Goal: Task Accomplishment & Management: Manage account settings

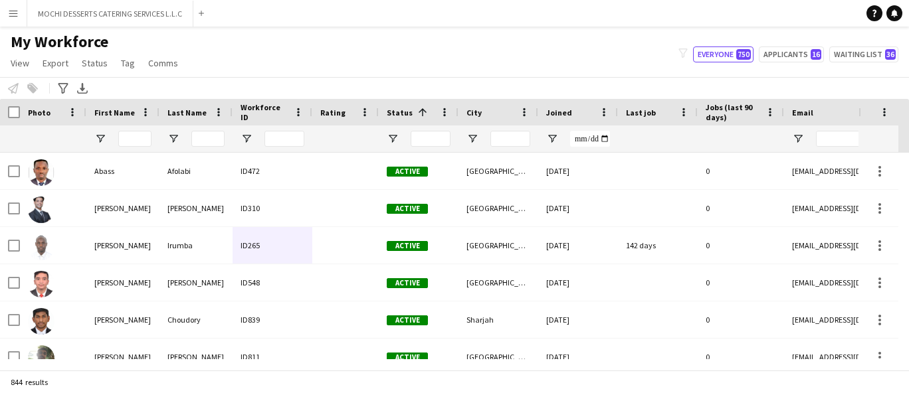
click at [82, 13] on button "MOCHI DESSERTS CATERING SERVICES L.L.C Close" at bounding box center [110, 14] width 166 height 26
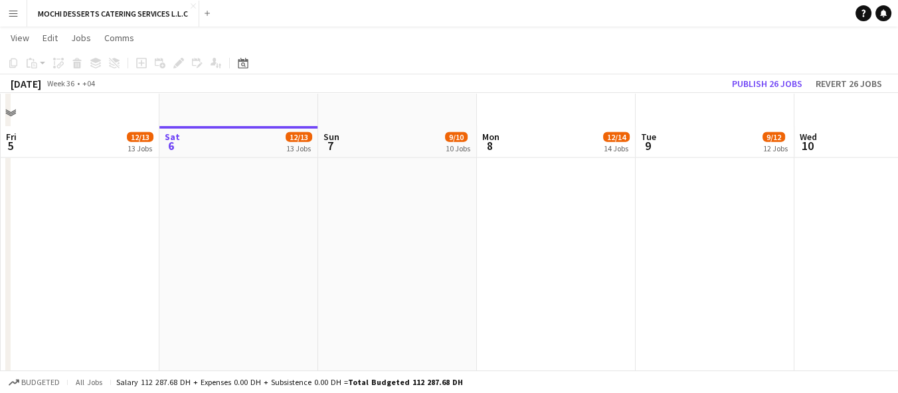
scroll to position [4112, 0]
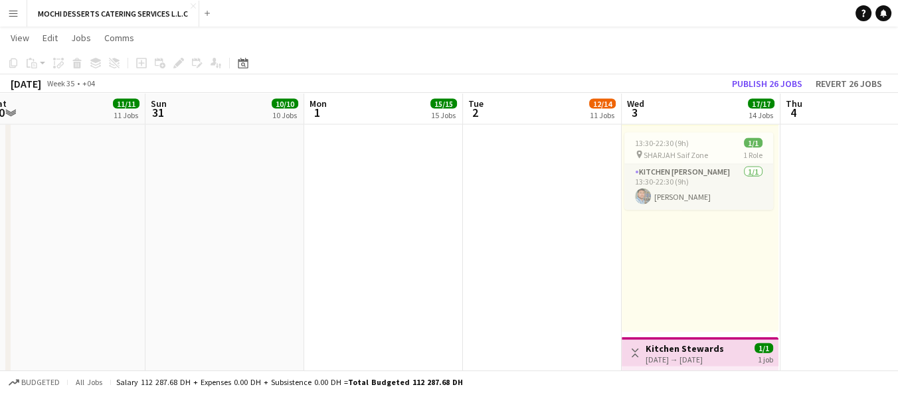
scroll to position [0, 328]
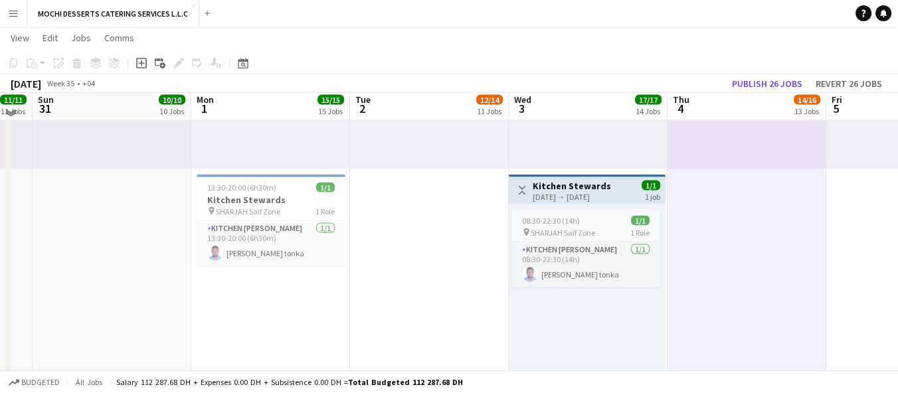
scroll to position [3342, 0]
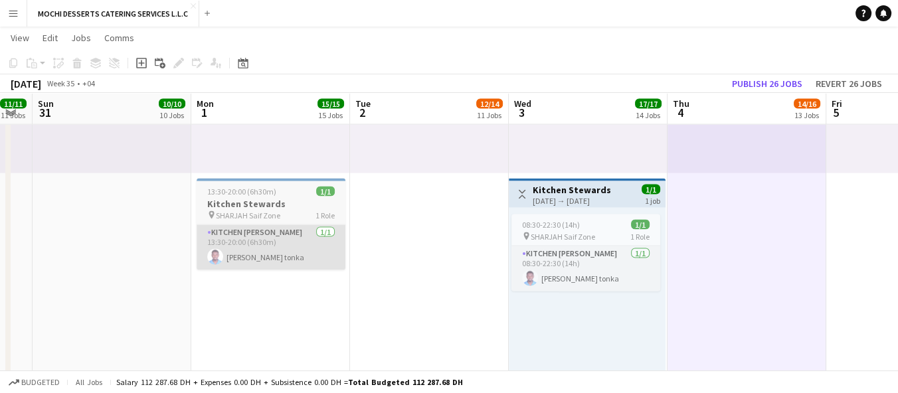
click at [270, 229] on app-card-role "Kitchen [PERSON_NAME] [DATE] 13:30-20:00 (6h30m) [PERSON_NAME] tonka" at bounding box center [271, 247] width 149 height 45
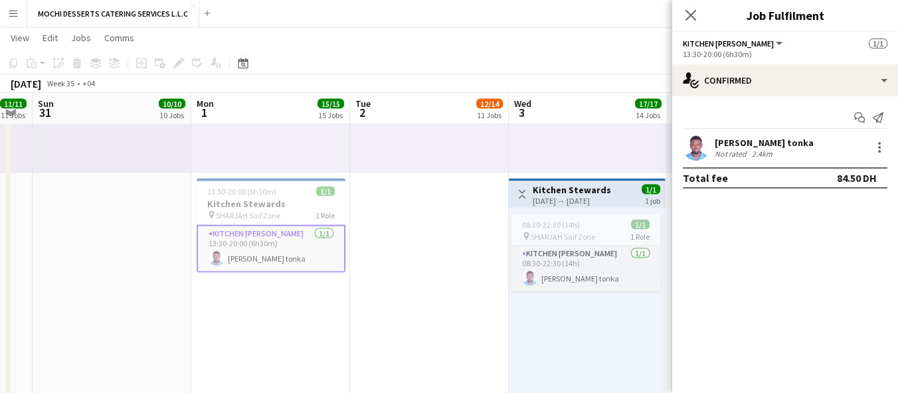
click at [300, 180] on div at bounding box center [271, 180] width 149 height 3
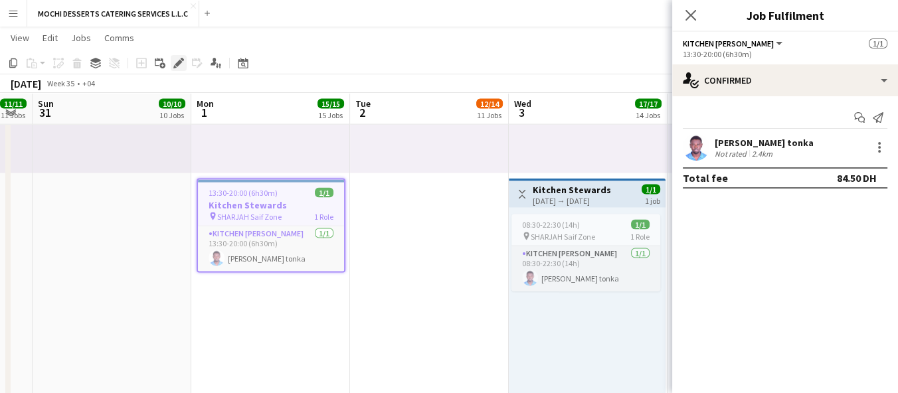
click at [177, 60] on icon "Edit" at bounding box center [178, 63] width 11 height 11
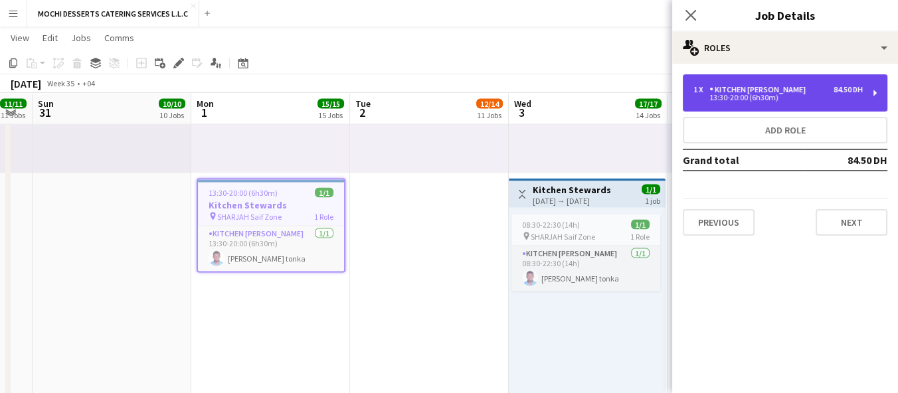
click at [807, 89] on div "1 x Kitchen [PERSON_NAME] 84.50 DH" at bounding box center [778, 89] width 169 height 9
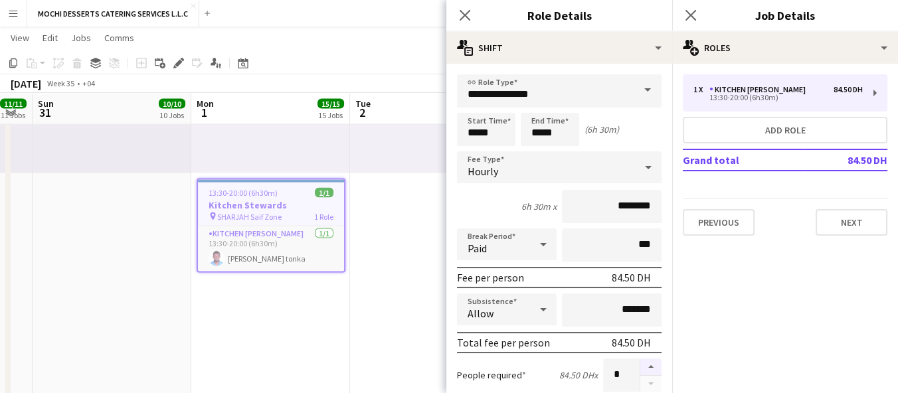
click at [646, 359] on button "button" at bounding box center [650, 367] width 21 height 17
type input "*"
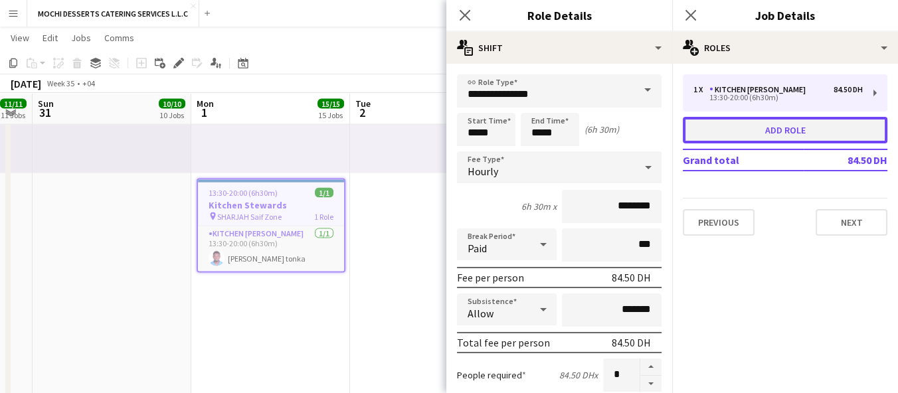
click at [826, 136] on button "Add role" at bounding box center [785, 130] width 205 height 27
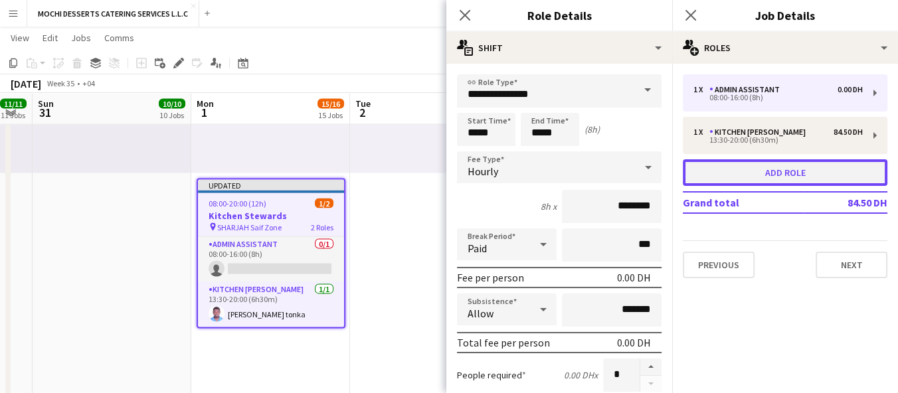
type input "**********"
type input "*****"
type input "*******"
type input "*"
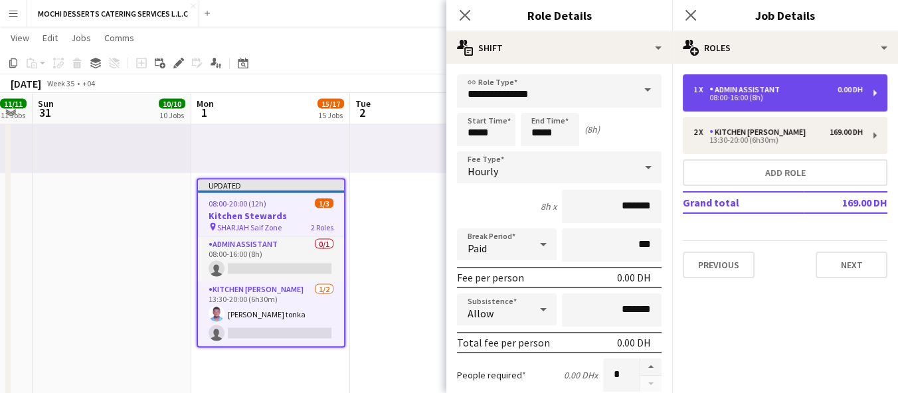
click at [852, 104] on div "1 x Admin Assistant 0.00 DH 08:00-16:00 (8h)" at bounding box center [785, 92] width 205 height 37
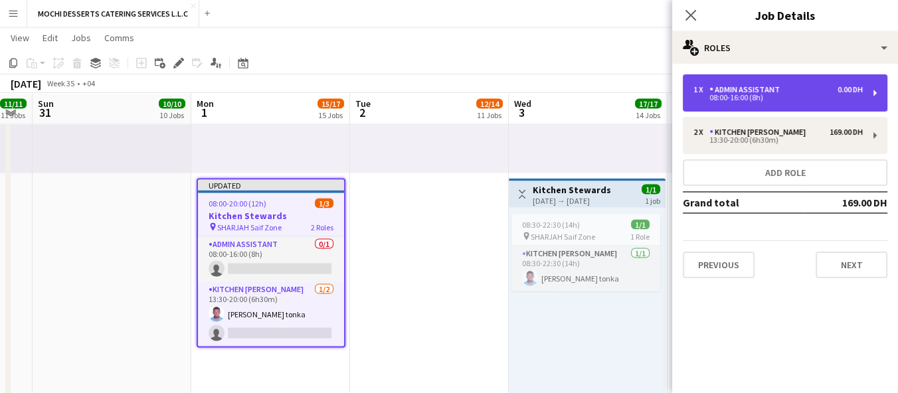
click at [850, 100] on div "08:00-16:00 (8h)" at bounding box center [778, 97] width 169 height 7
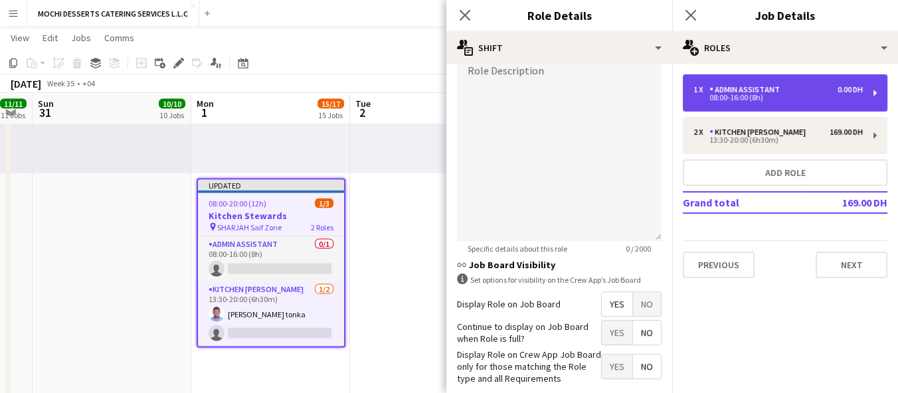
scroll to position [464, 0]
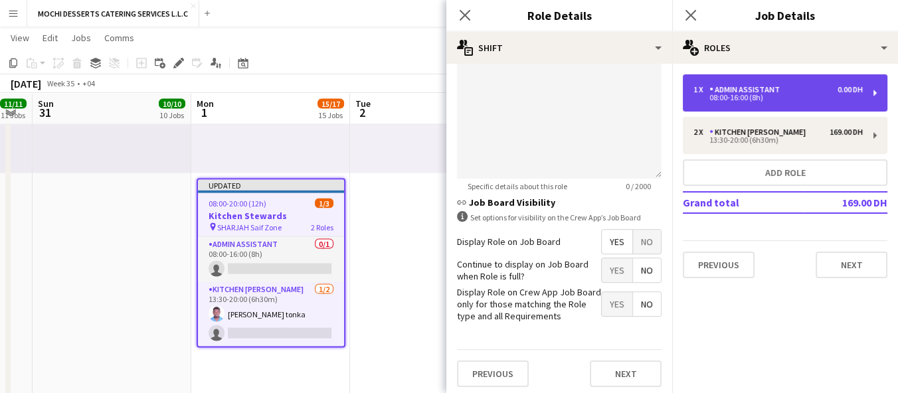
click at [862, 98] on div "08:00-16:00 (8h)" at bounding box center [778, 97] width 169 height 7
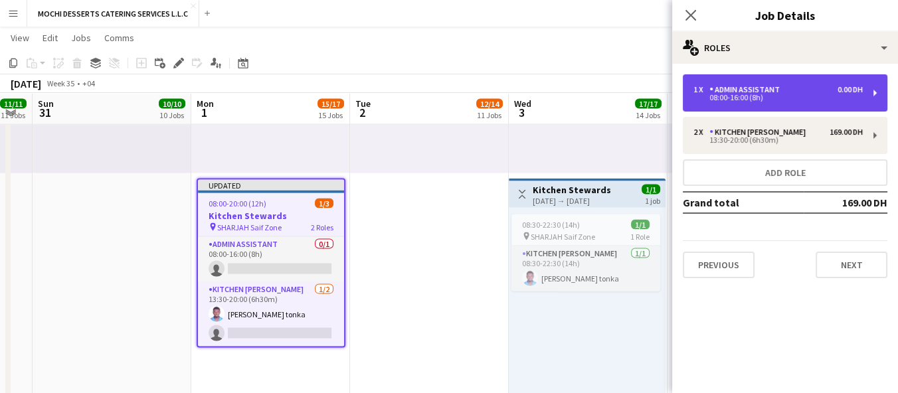
click at [842, 103] on div "1 x Admin Assistant 0.00 DH 08:00-16:00 (8h)" at bounding box center [785, 92] width 205 height 37
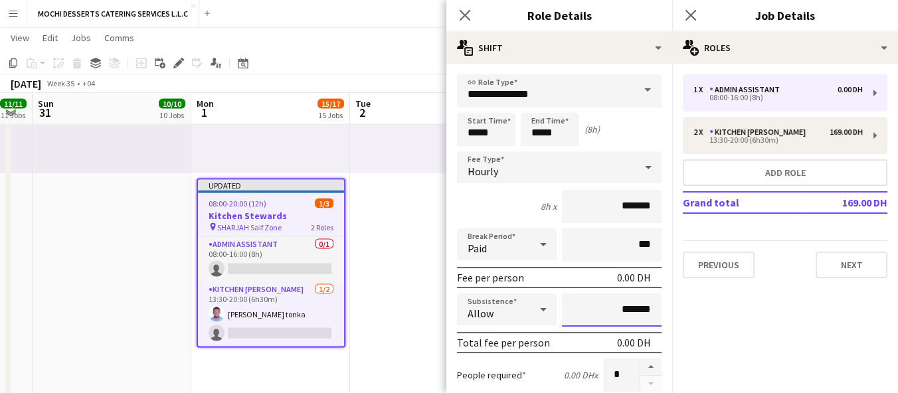
click at [613, 310] on input "*******" at bounding box center [612, 310] width 100 height 33
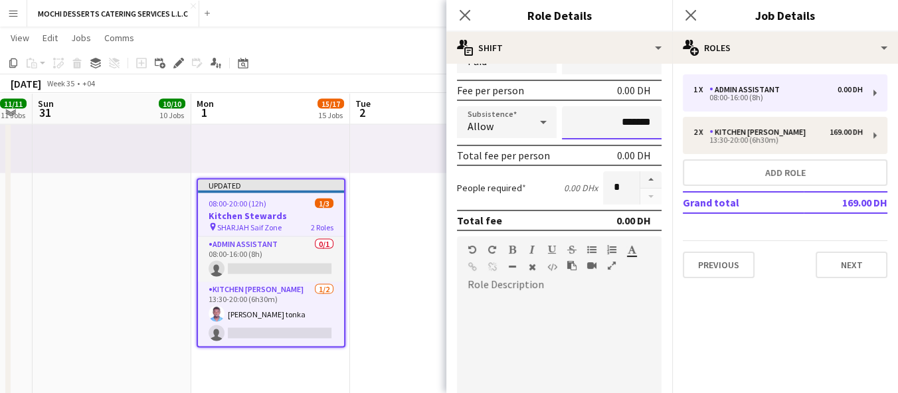
scroll to position [181, 0]
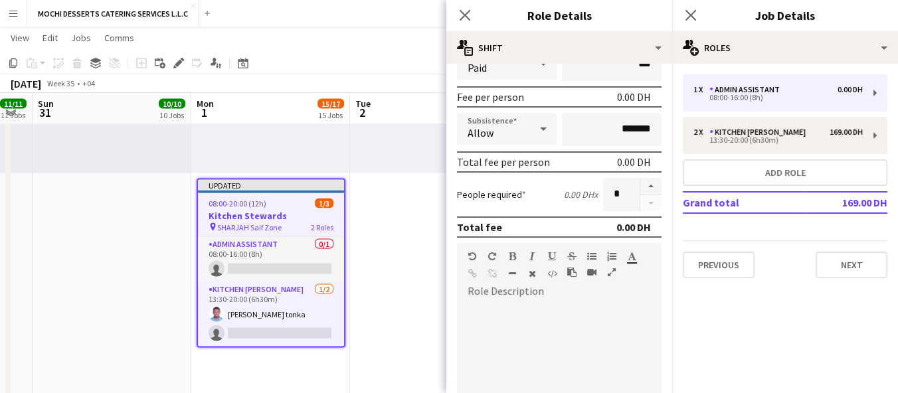
click at [615, 262] on div at bounding box center [607, 259] width 40 height 16
click at [648, 205] on div at bounding box center [651, 194] width 22 height 33
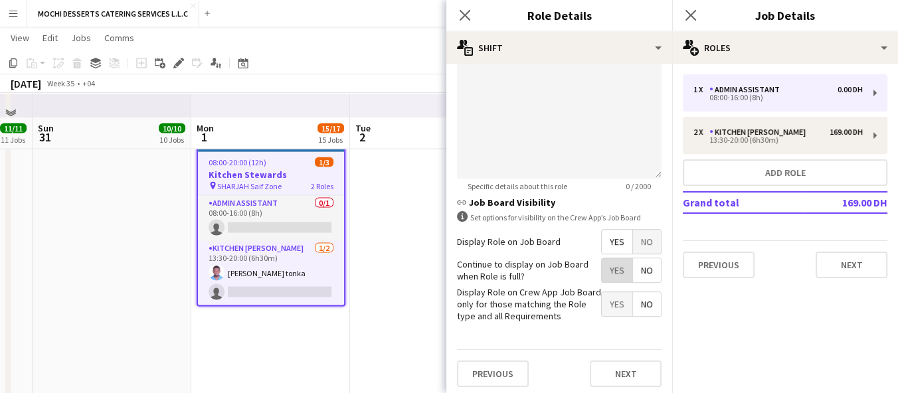
scroll to position [3409, 0]
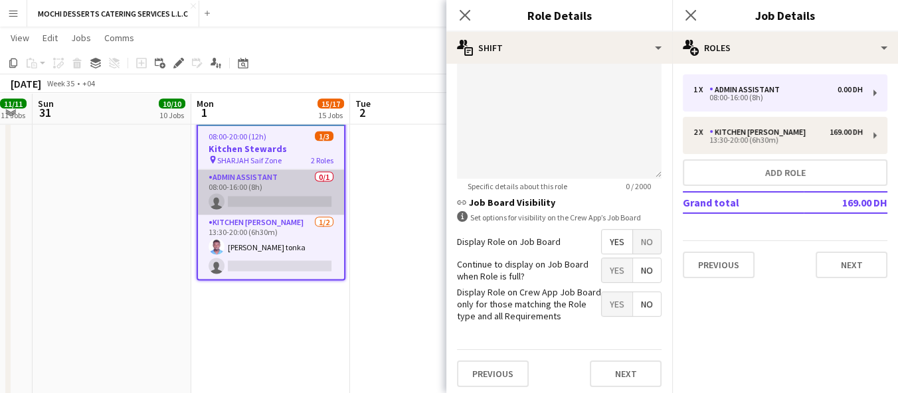
click at [255, 191] on app-card-role "Admin Assistant 0/1 08:00-16:00 (8h) single-neutral-actions" at bounding box center [271, 192] width 146 height 45
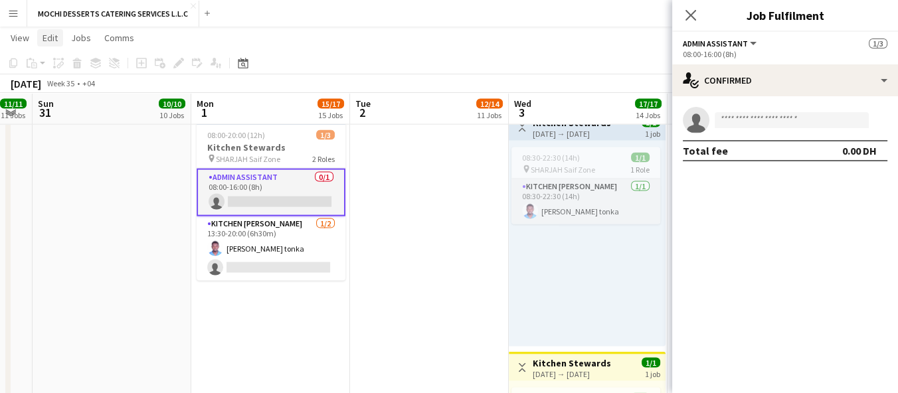
click at [52, 43] on link "Edit" at bounding box center [50, 37] width 26 height 17
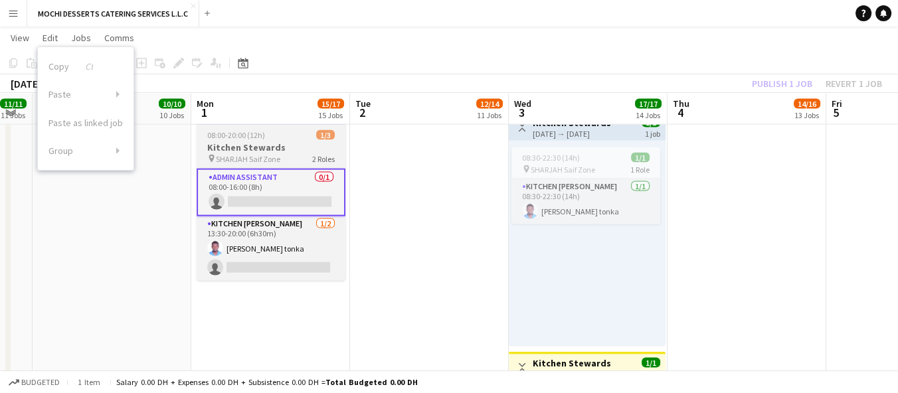
click at [243, 193] on app-card-role "Admin Assistant 0/1 08:00-16:00 (8h) single-neutral-actions" at bounding box center [271, 193] width 149 height 48
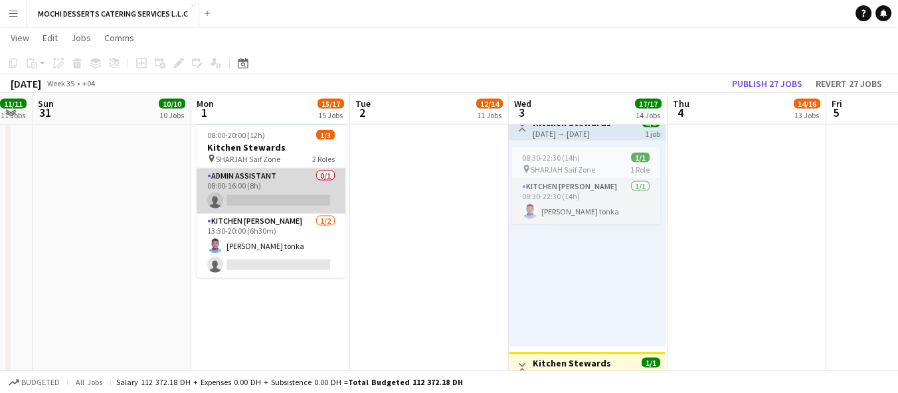
click at [225, 191] on app-card-role "Admin Assistant 0/1 08:00-16:00 (8h) single-neutral-actions" at bounding box center [271, 191] width 149 height 45
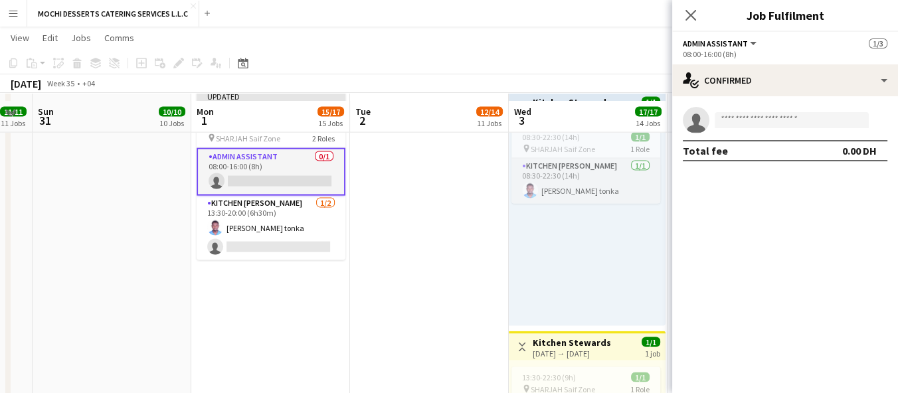
scroll to position [3421, 0]
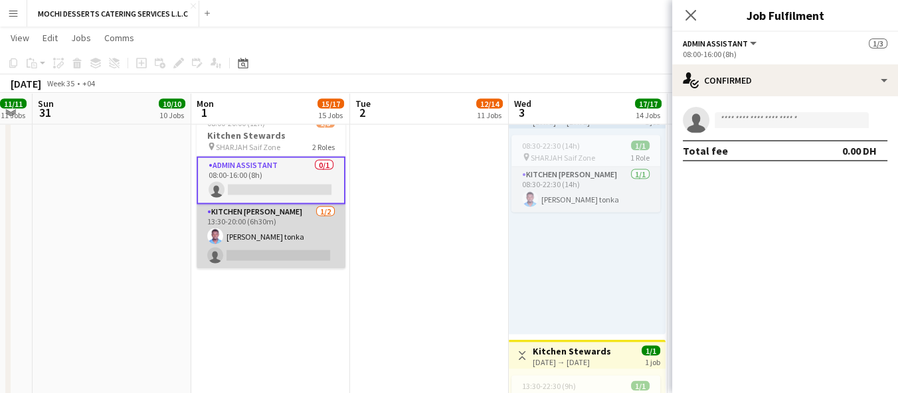
click at [219, 242] on app-card-role "Kitchen [PERSON_NAME] [DATE] 13:30-20:00 (6h30m) [PERSON_NAME] tonka single-neu…" at bounding box center [271, 237] width 149 height 64
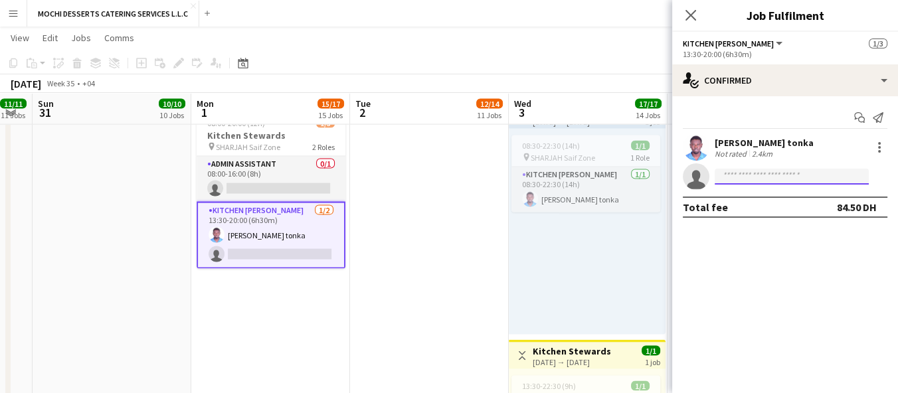
click at [775, 179] on input at bounding box center [792, 177] width 154 height 16
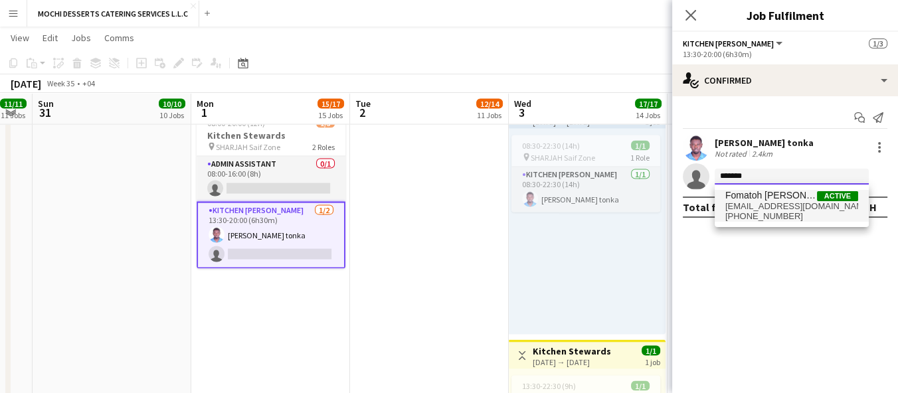
type input "*******"
click at [793, 203] on span "[EMAIL_ADDRESS][DOMAIN_NAME]" at bounding box center [791, 206] width 133 height 11
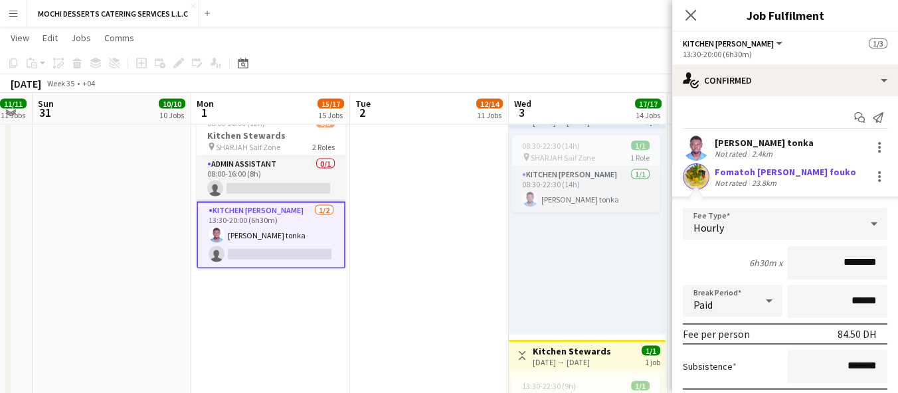
scroll to position [95, 0]
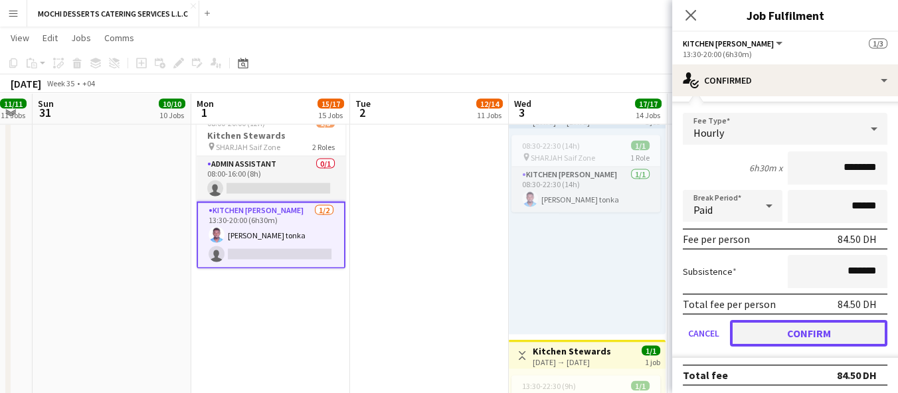
click at [830, 333] on button "Confirm" at bounding box center [808, 333] width 157 height 27
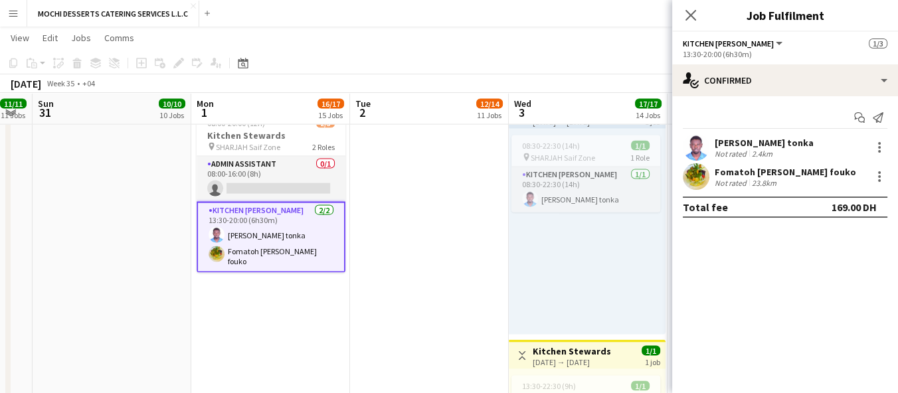
scroll to position [0, 0]
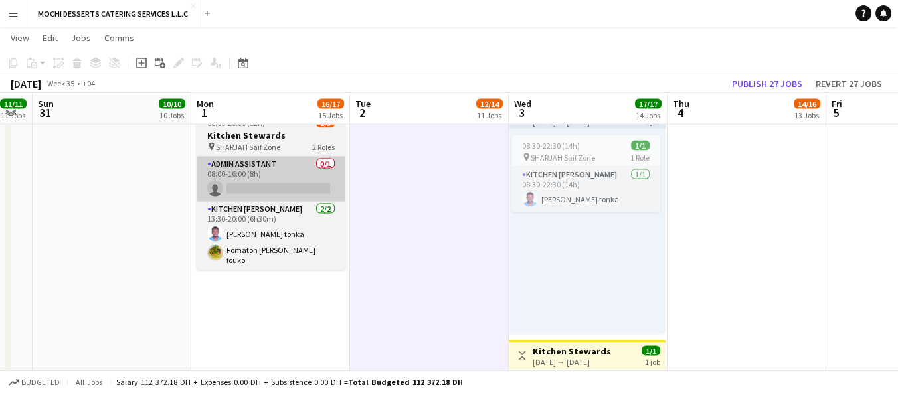
click at [322, 174] on app-card-role "Admin Assistant 0/1 08:00-16:00 (8h) single-neutral-actions" at bounding box center [271, 179] width 149 height 45
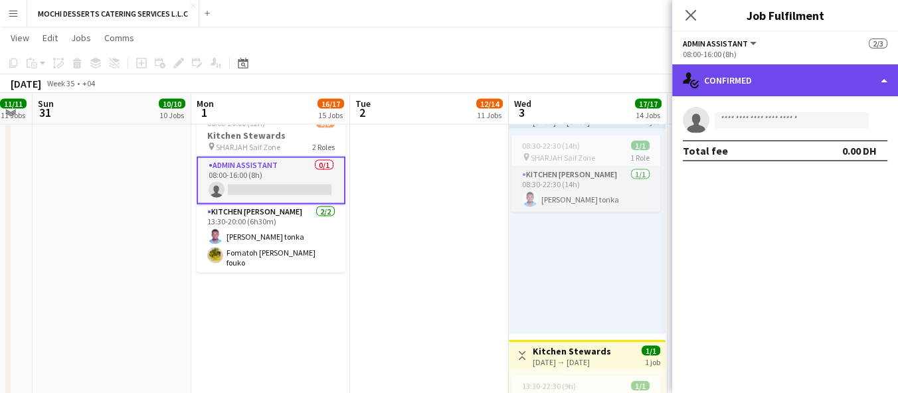
click at [850, 88] on div "single-neutral-actions-check-2 Confirmed" at bounding box center [785, 80] width 226 height 32
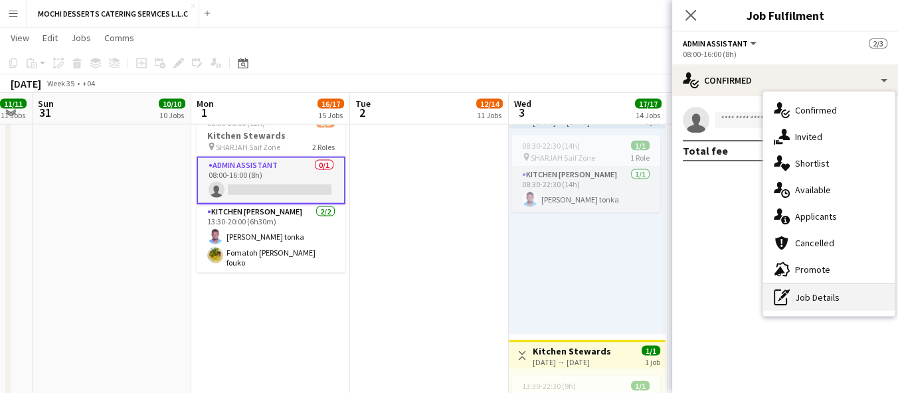
click at [812, 306] on div "pen-write Job Details" at bounding box center [829, 297] width 132 height 27
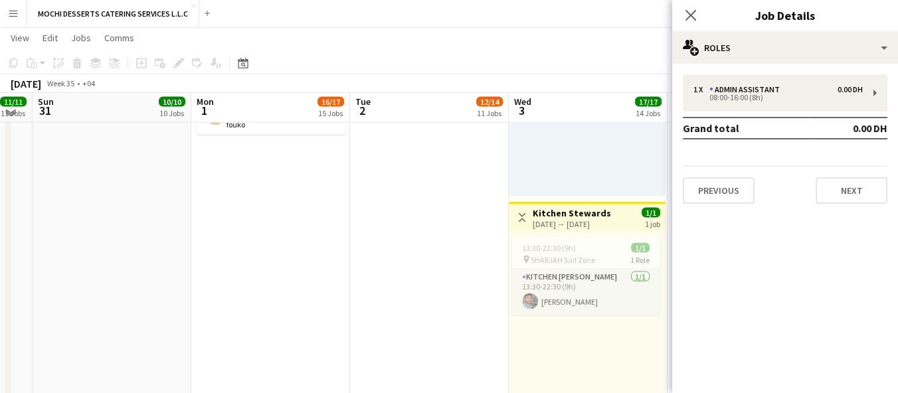
scroll to position [3564, 0]
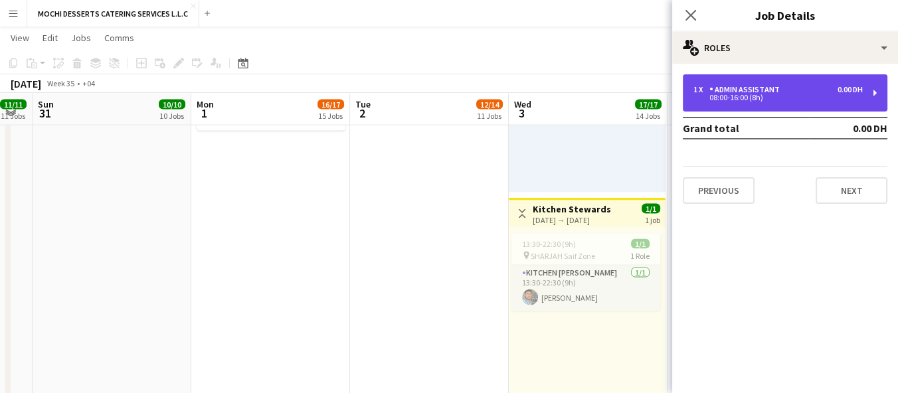
click at [863, 95] on div "1 x Admin Assistant 0.00 DH 08:00-16:00 (8h)" at bounding box center [785, 92] width 205 height 37
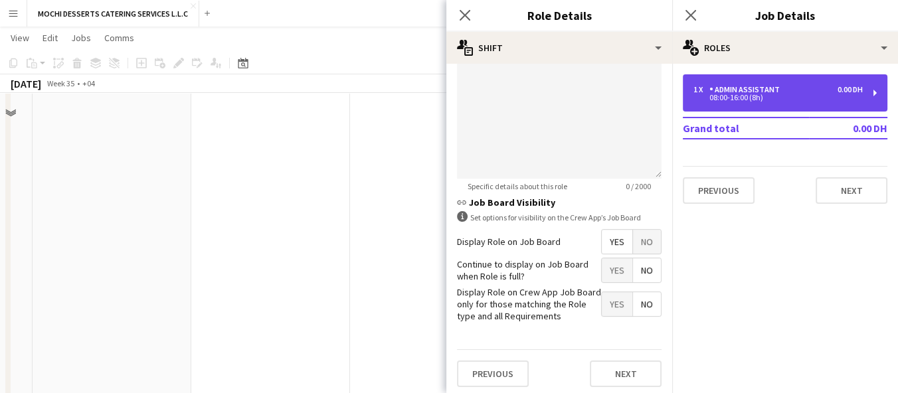
scroll to position [3665, 0]
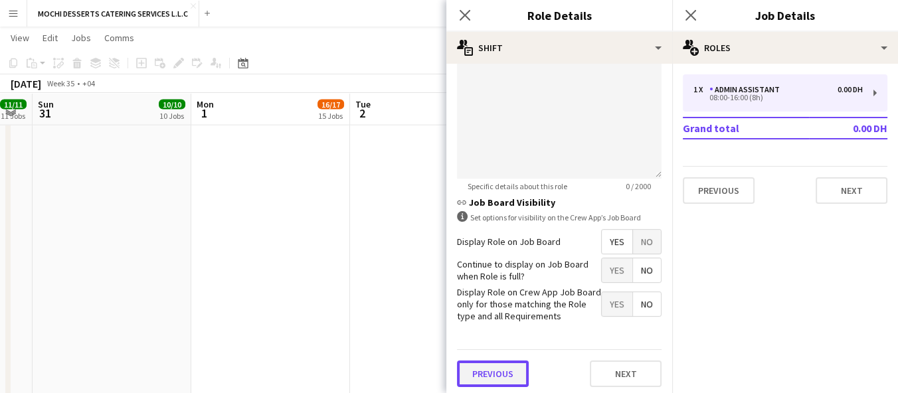
click at [502, 371] on button "Previous" at bounding box center [493, 374] width 72 height 27
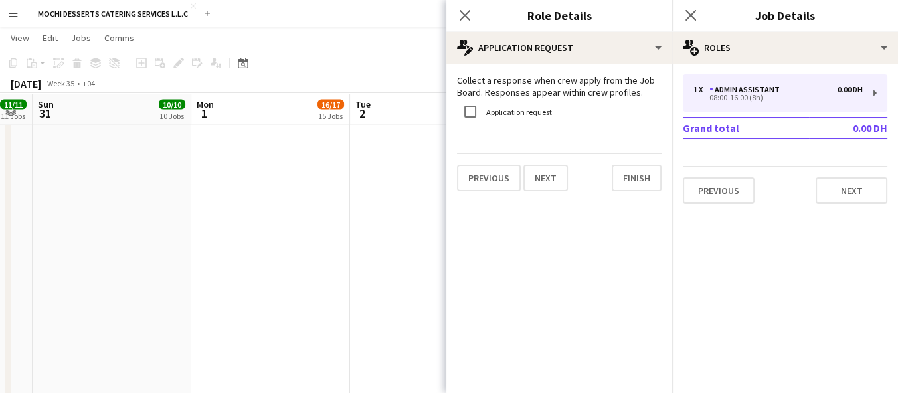
scroll to position [0, 0]
click at [500, 187] on button "Previous" at bounding box center [489, 178] width 64 height 27
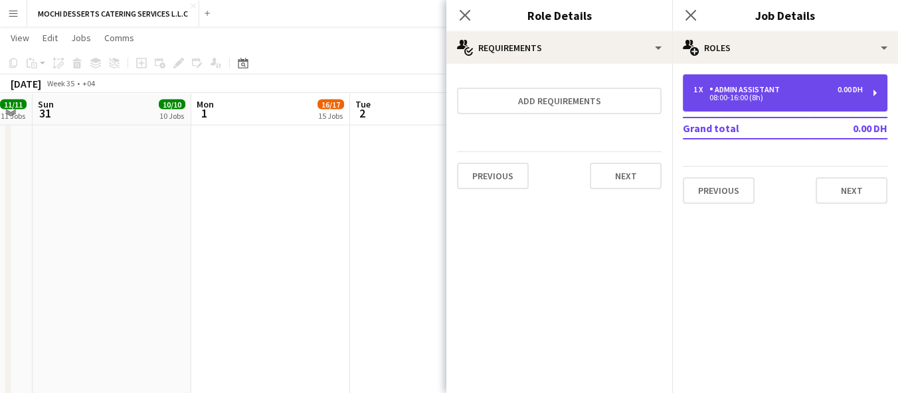
click at [753, 88] on div "Admin Assistant" at bounding box center [748, 89] width 76 height 9
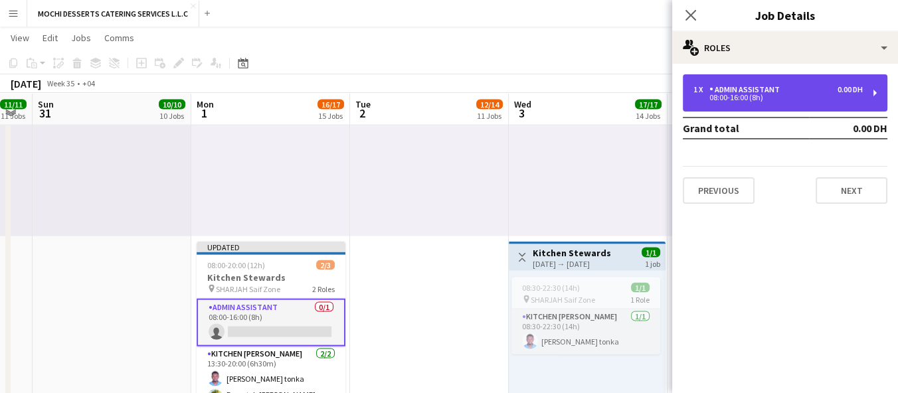
scroll to position [3280, 0]
click at [758, 95] on div "08:00-16:00 (8h)" at bounding box center [778, 97] width 169 height 7
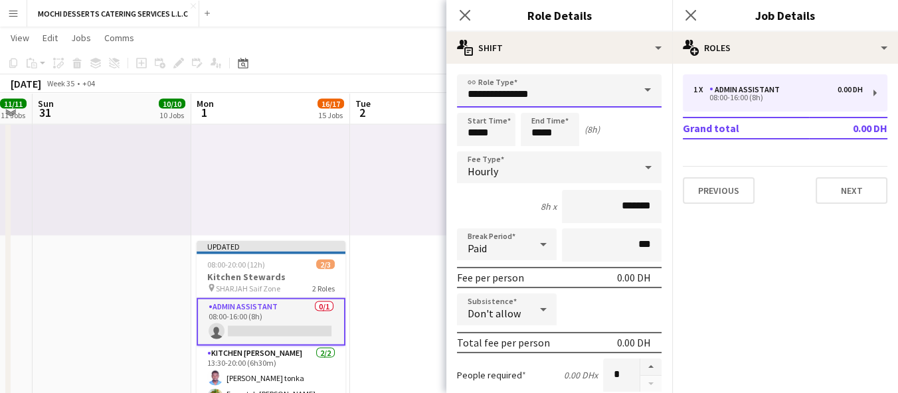
click at [589, 93] on input "**********" at bounding box center [559, 90] width 205 height 33
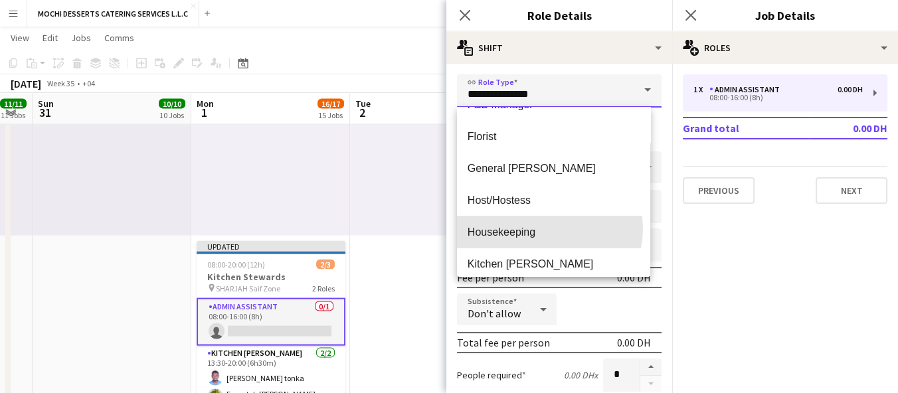
scroll to position [472, 0]
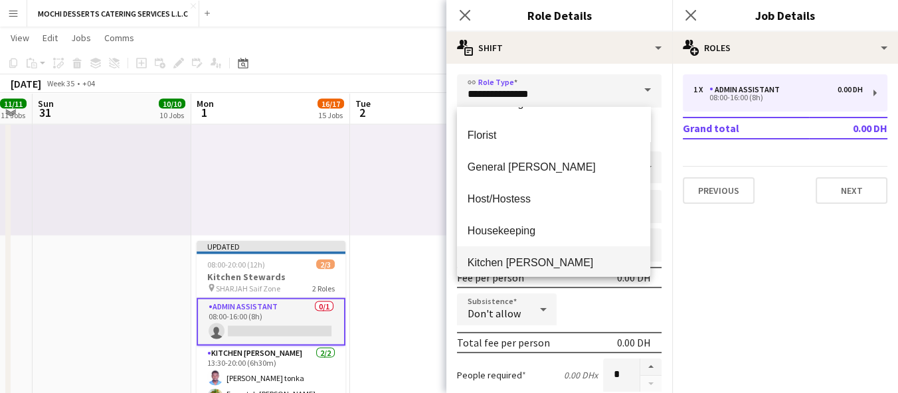
click at [542, 264] on span "Kitchen [PERSON_NAME]" at bounding box center [554, 262] width 173 height 13
type input "**********"
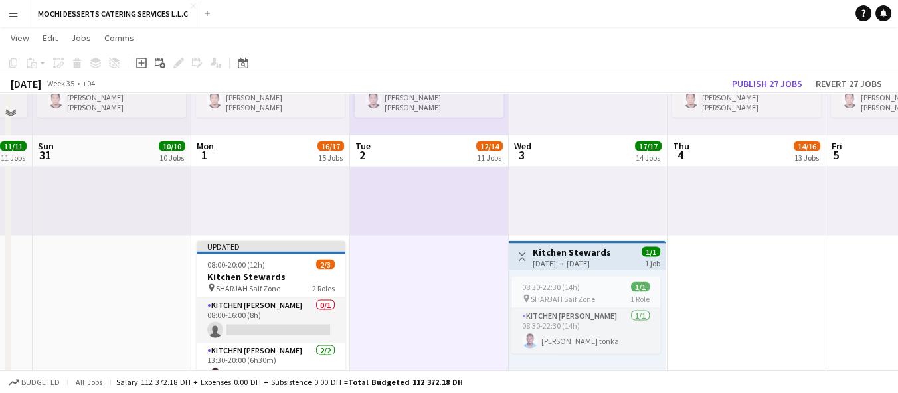
scroll to position [3338, 0]
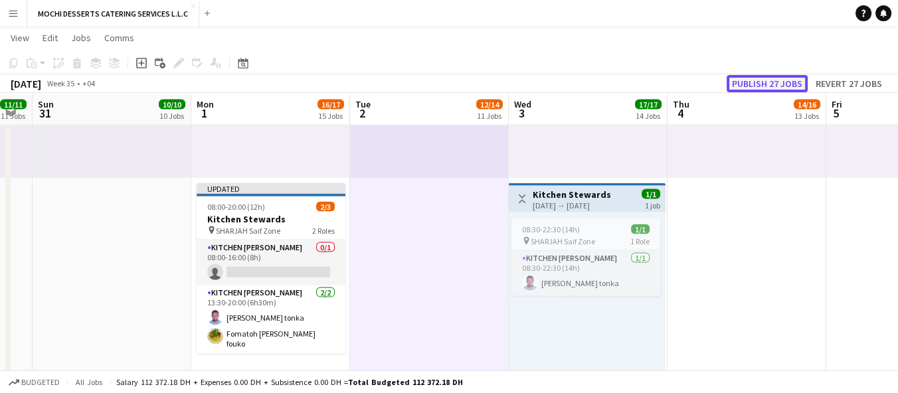
click at [755, 90] on button "Publish 27 jobs" at bounding box center [767, 83] width 81 height 17
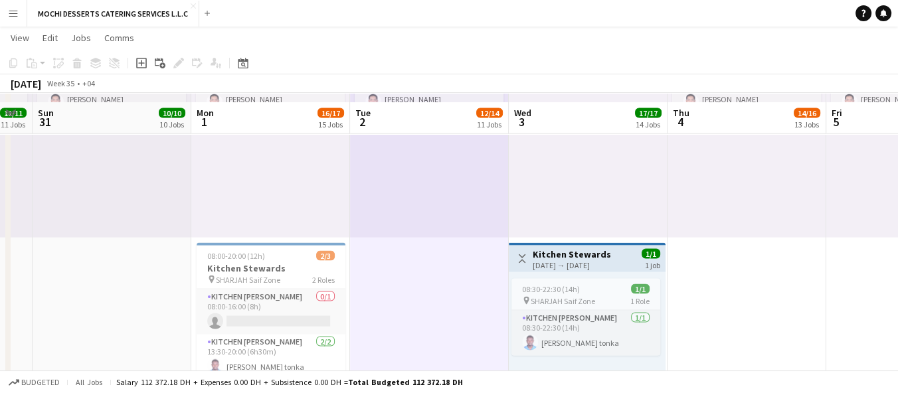
scroll to position [3263, 0]
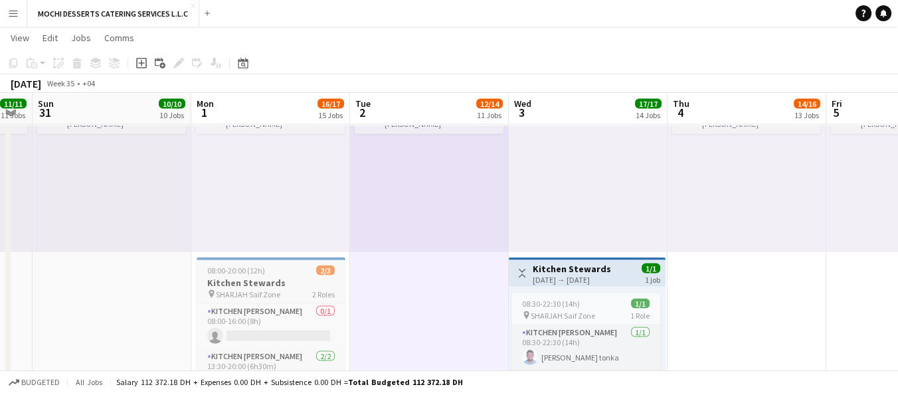
click at [284, 290] on div "pin SHARJAH Saif Zone 2 Roles" at bounding box center [271, 294] width 149 height 11
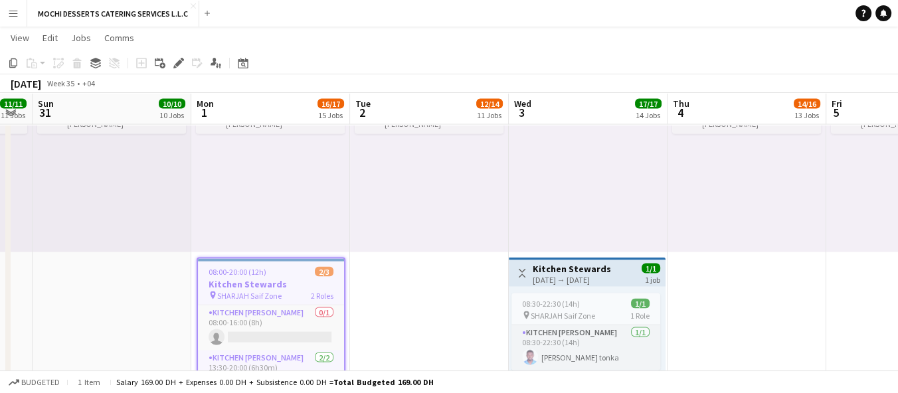
click at [373, 208] on div "14:00-00:00 (10h) (Wed) 1/1 pin Yas Mall 1 Role Sales [DATE] 14:00-00:00 (10h) …" at bounding box center [429, 150] width 159 height 206
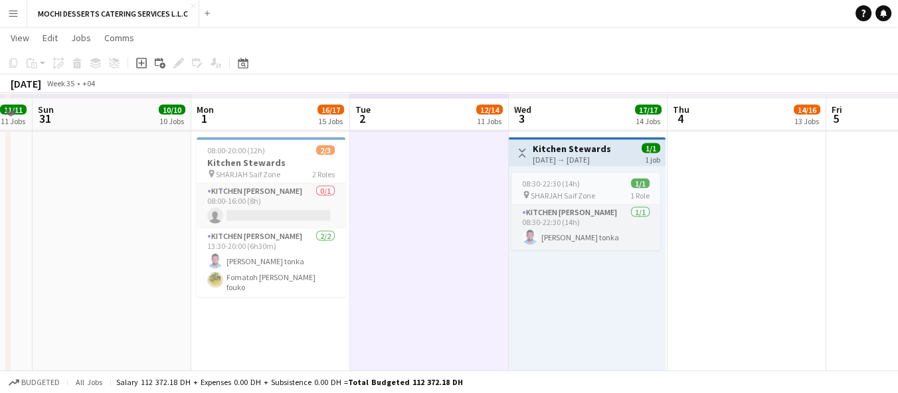
scroll to position [3380, 0]
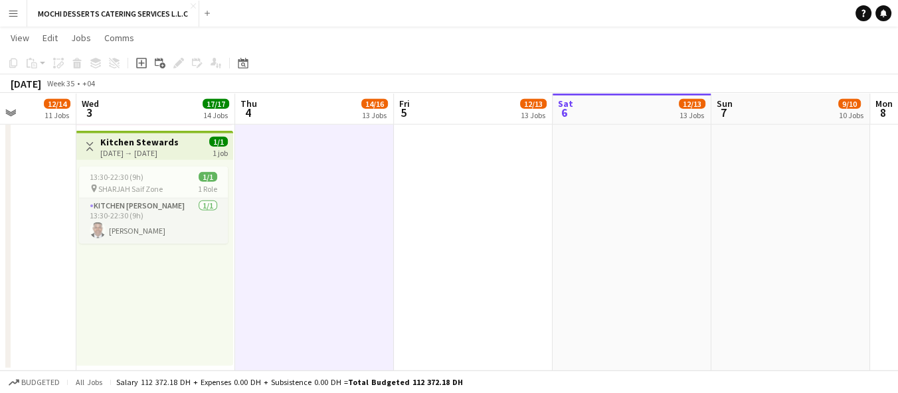
scroll to position [0, 427]
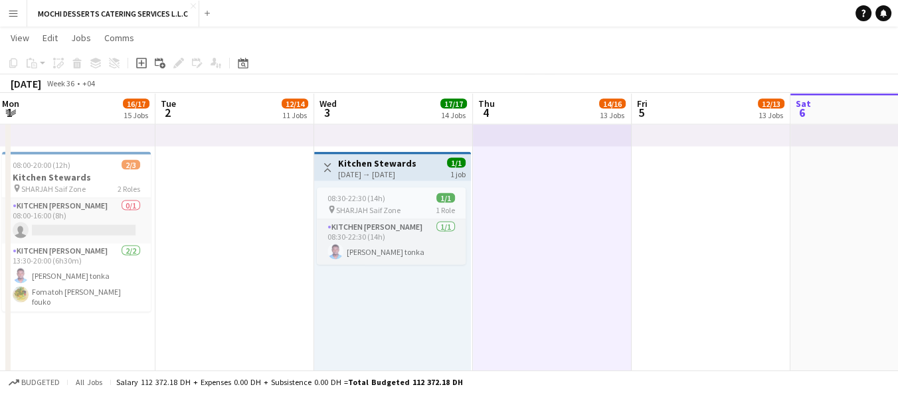
scroll to position [3368, 0]
